Goal: Use online tool/utility

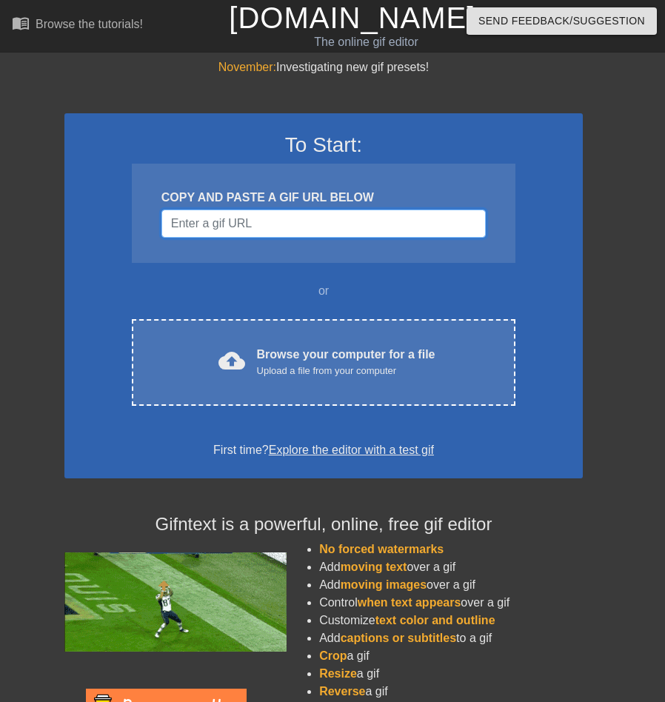
click at [261, 217] on input "Username" at bounding box center [323, 224] width 324 height 28
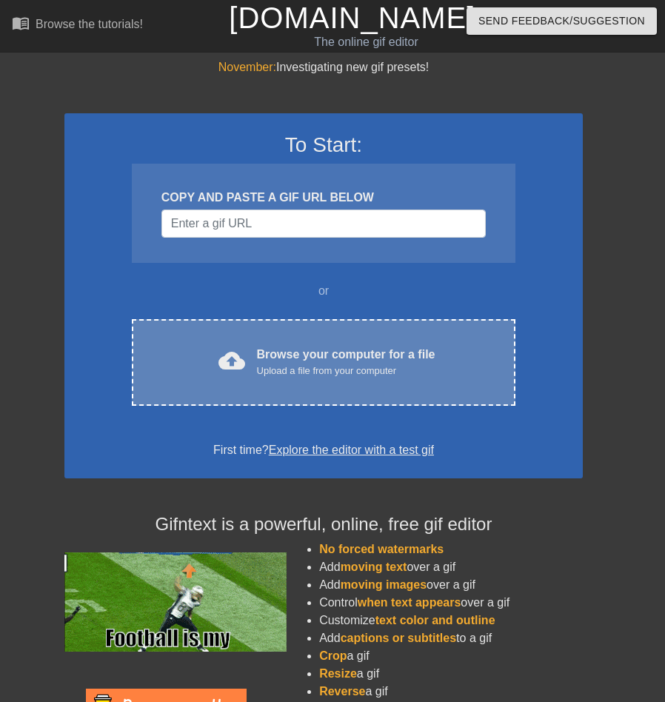
click at [235, 353] on span "cloud_upload" at bounding box center [231, 360] width 27 height 27
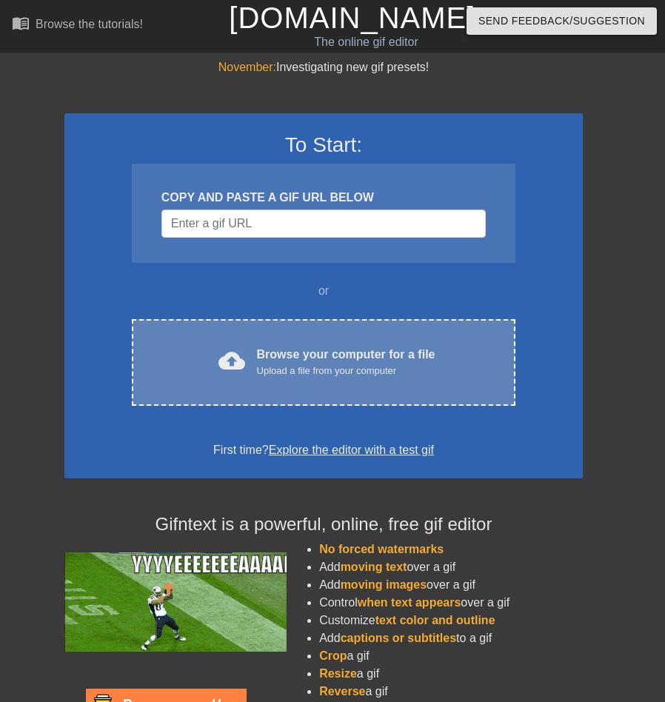
click at [226, 368] on span "cloud_upload" at bounding box center [231, 360] width 27 height 27
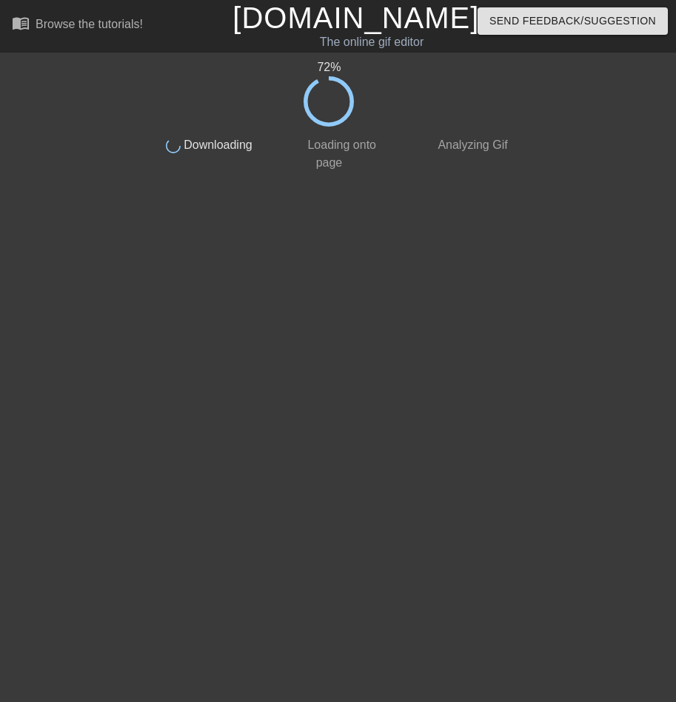
drag, startPoint x: 376, startPoint y: 405, endPoint x: 375, endPoint y: 383, distance: 22.2
drag, startPoint x: 358, startPoint y: 369, endPoint x: 239, endPoint y: 405, distance: 124.4
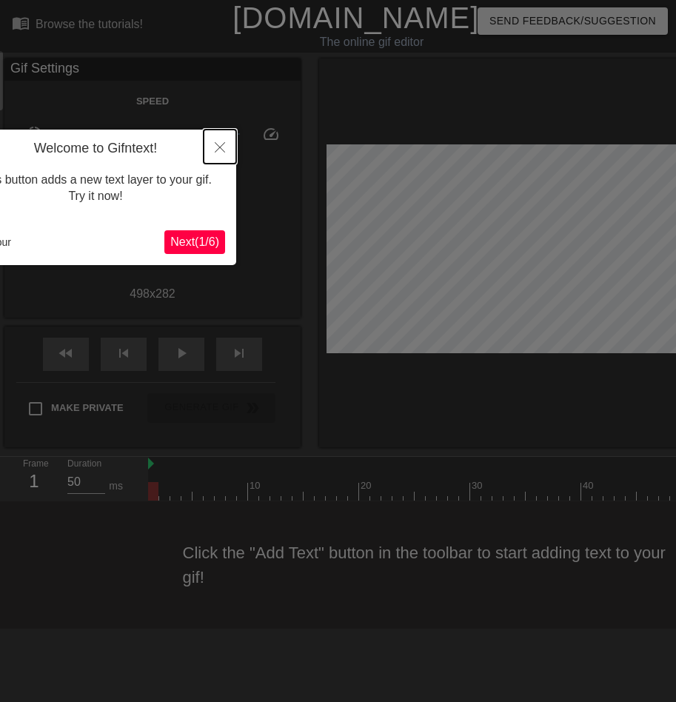
click at [225, 147] on button "Close" at bounding box center [220, 147] width 33 height 34
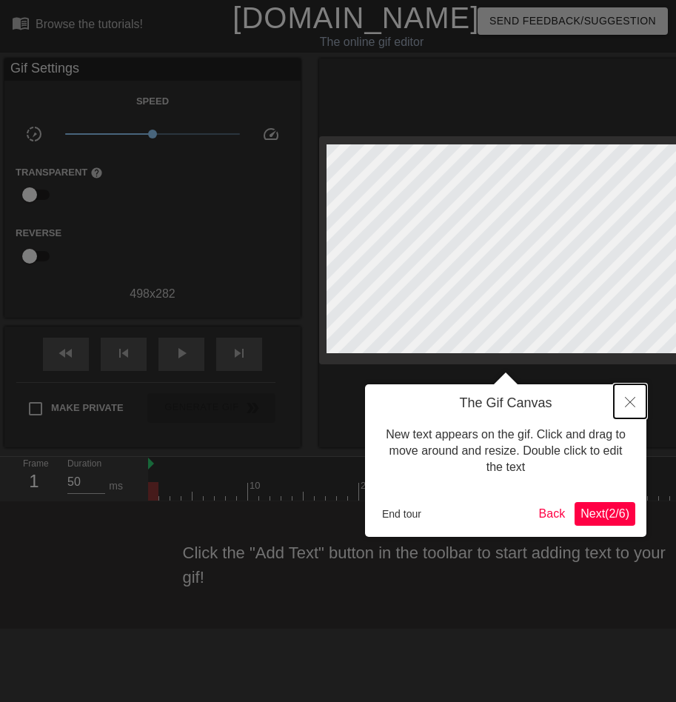
click at [625, 407] on icon "Close" at bounding box center [630, 402] width 10 height 10
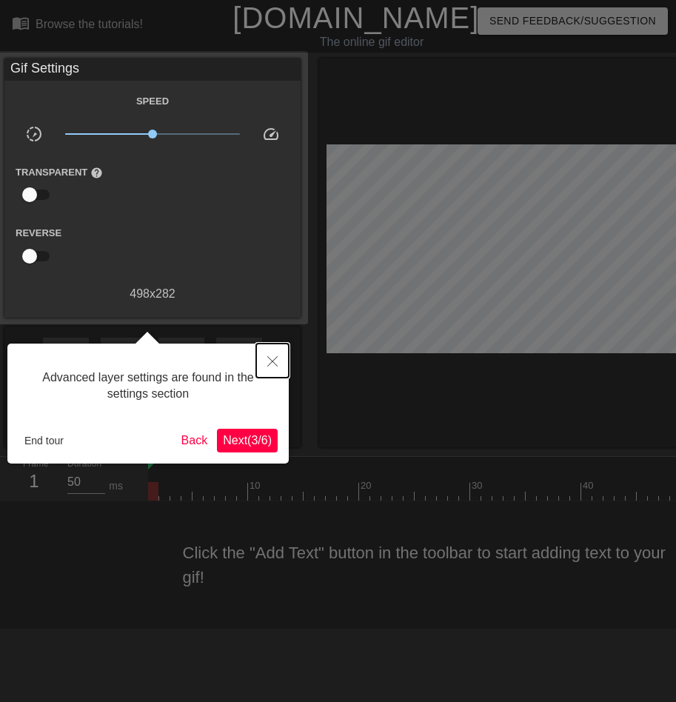
click at [280, 363] on button "Close" at bounding box center [272, 361] width 33 height 34
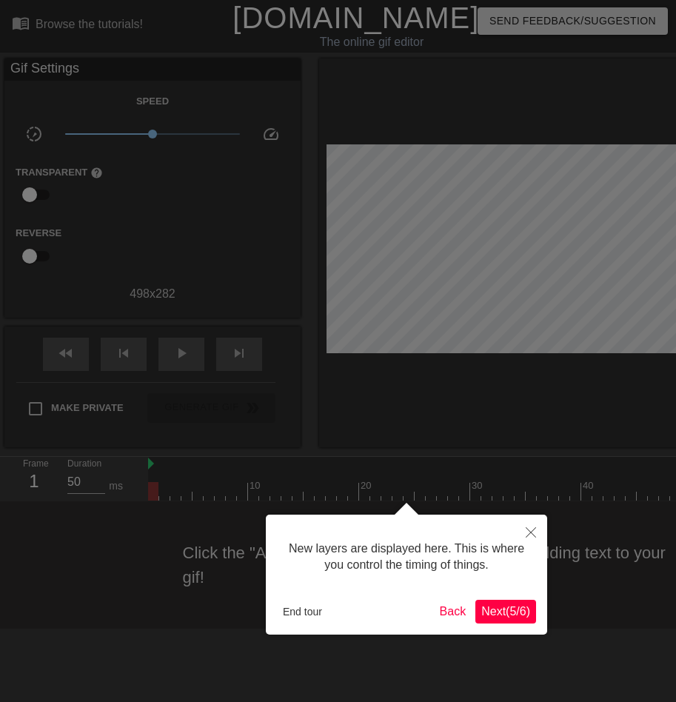
scroll to position [13, 0]
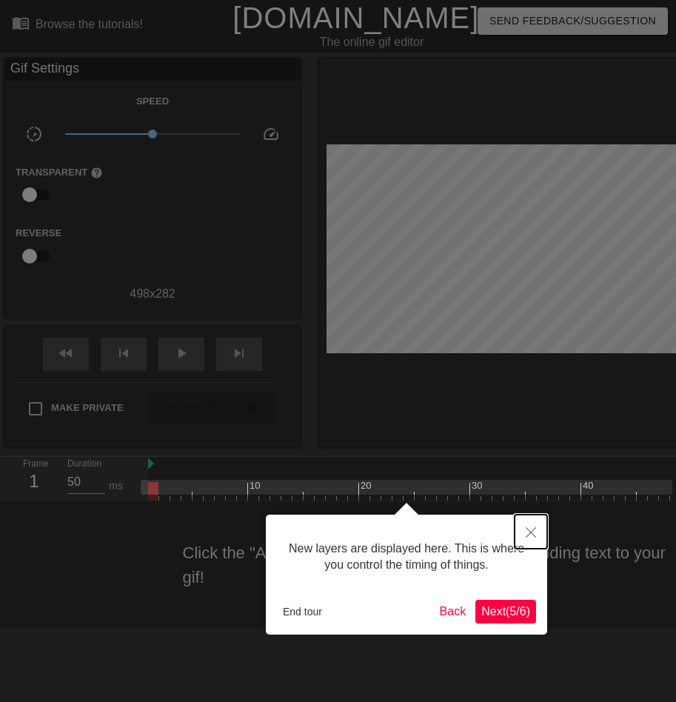
click at [532, 529] on icon "Close" at bounding box center [531, 532] width 10 height 10
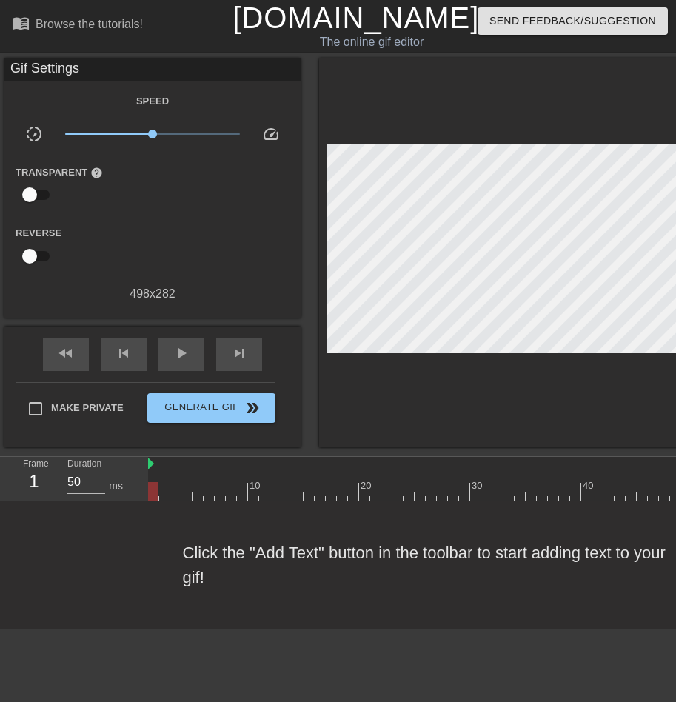
click at [248, 562] on div "Click the "Add Text" button in the toolbar to start adding text to your gif!" at bounding box center [338, 564] width 676 height 127
click at [264, 560] on div "Click the "Add Text" button in the toolbar to start adding text to your gif!" at bounding box center [338, 564] width 676 height 127
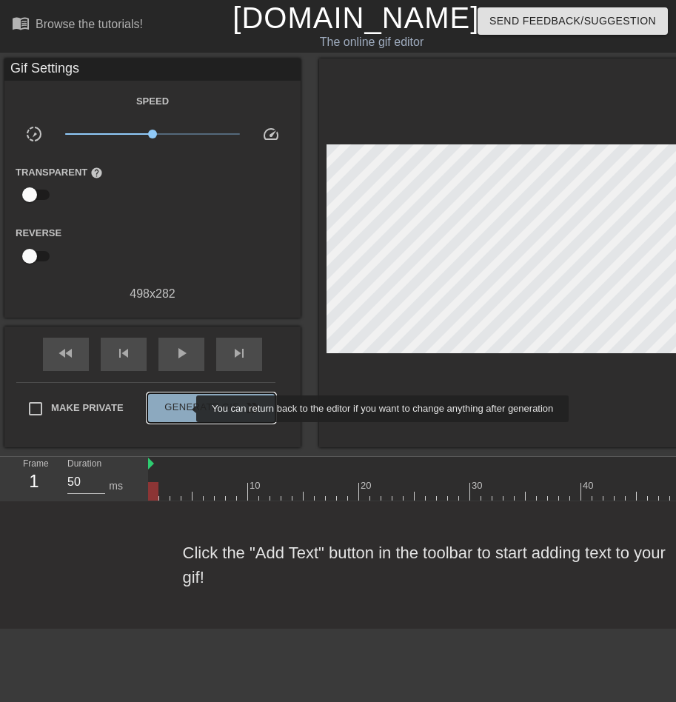
click at [187, 409] on span "Generate Gif double_arrow" at bounding box center [211, 408] width 116 height 18
